Goal: Check status: Check status

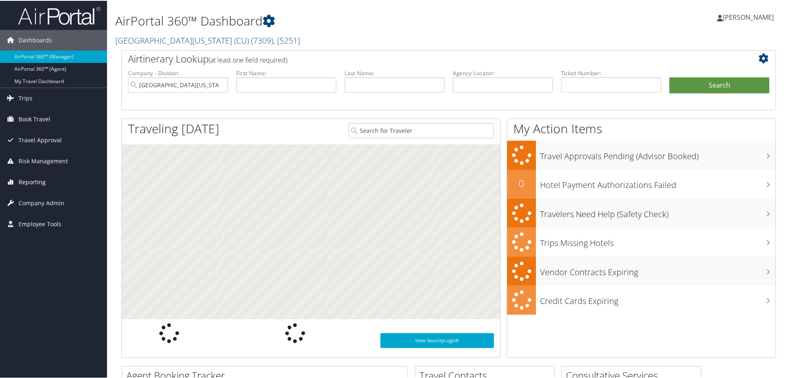
click at [31, 182] on span "Reporting" at bounding box center [32, 181] width 27 height 21
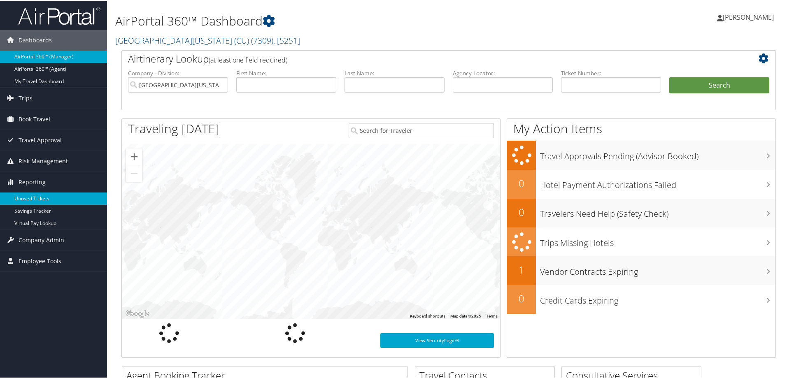
click at [31, 197] on link "Unused Tickets" at bounding box center [53, 198] width 107 height 12
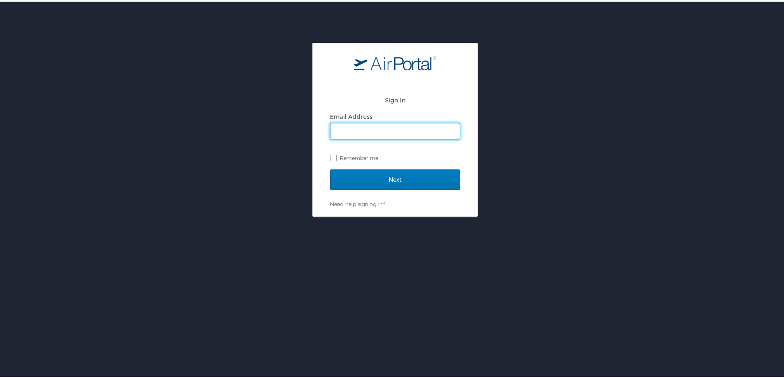
drag, startPoint x: 419, startPoint y: 131, endPoint x: 419, endPoint y: 136, distance: 4.9
click at [419, 131] on input "Email Address" at bounding box center [395, 130] width 129 height 16
type input "shannon.gorham@cbtravel.com"
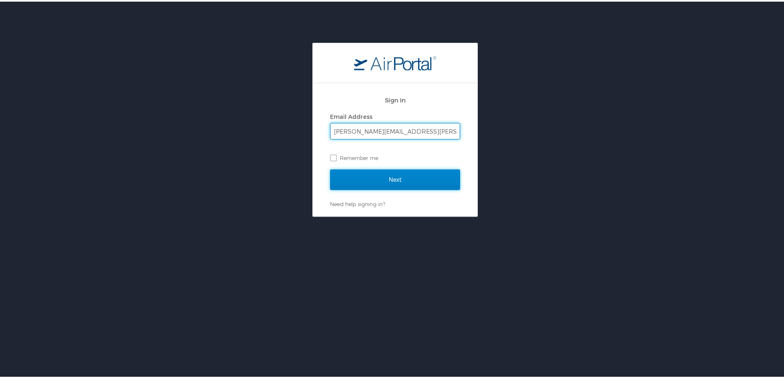
click at [402, 180] on input "Next" at bounding box center [395, 178] width 130 height 21
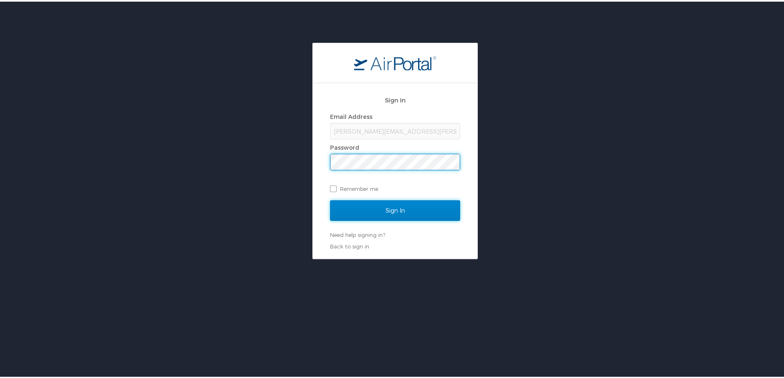
click at [405, 209] on input "Sign In" at bounding box center [395, 209] width 130 height 21
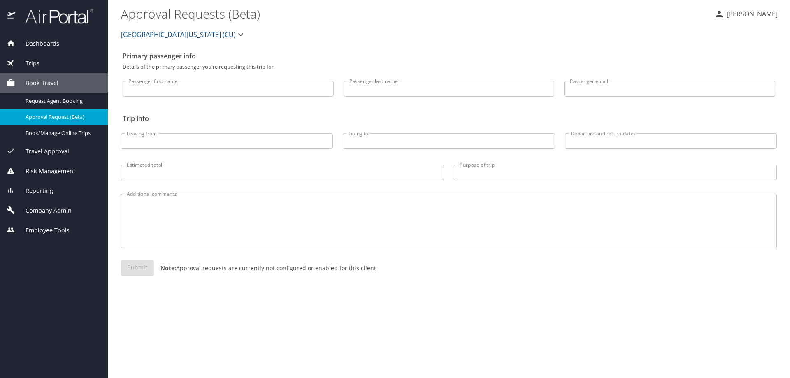
click at [48, 189] on span "Reporting" at bounding box center [34, 190] width 38 height 9
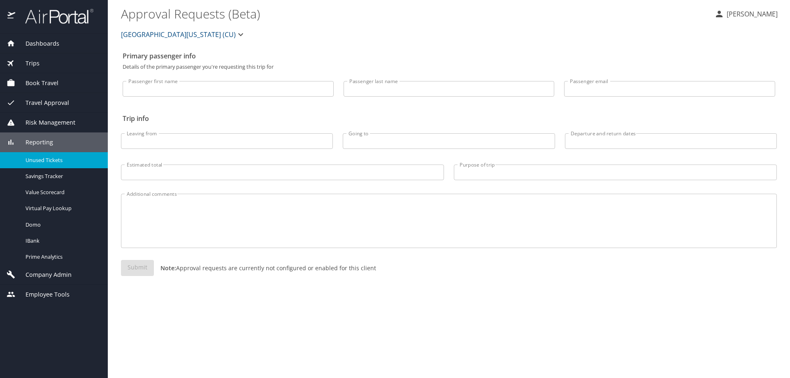
click at [58, 164] on div "Unused Tickets" at bounding box center [54, 160] width 95 height 9
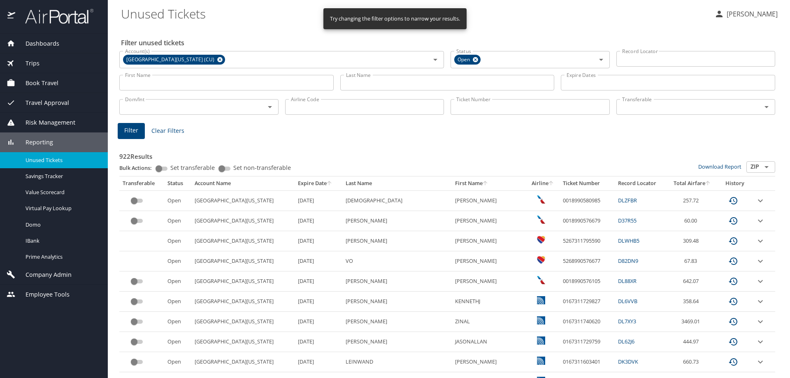
click at [560, 111] on input "Ticket Number" at bounding box center [530, 107] width 159 height 16
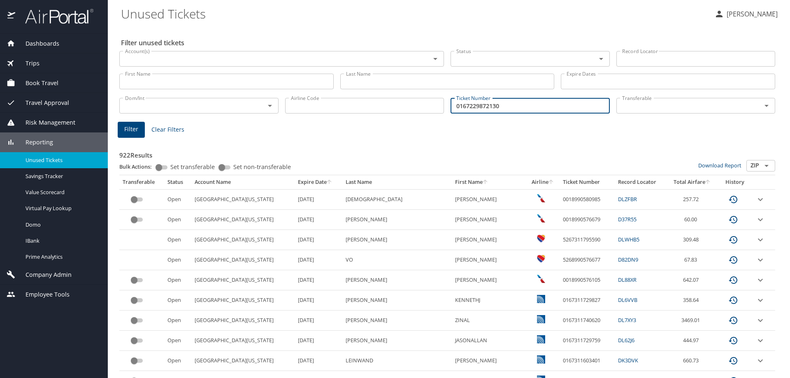
type input "0167229872130"
click at [139, 129] on button "Filter" at bounding box center [131, 130] width 27 height 16
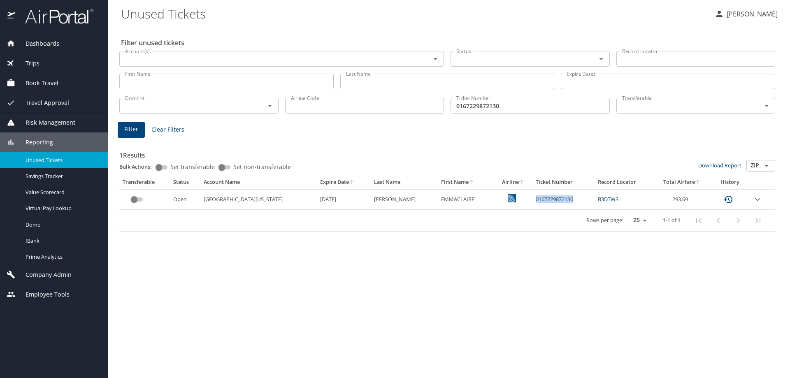
drag, startPoint x: 554, startPoint y: 198, endPoint x: 514, endPoint y: 200, distance: 39.9
click at [533, 200] on td "0167229872130" at bounding box center [564, 199] width 62 height 20
copy td "0167229872130"
